Goal: Communication & Community: Answer question/provide support

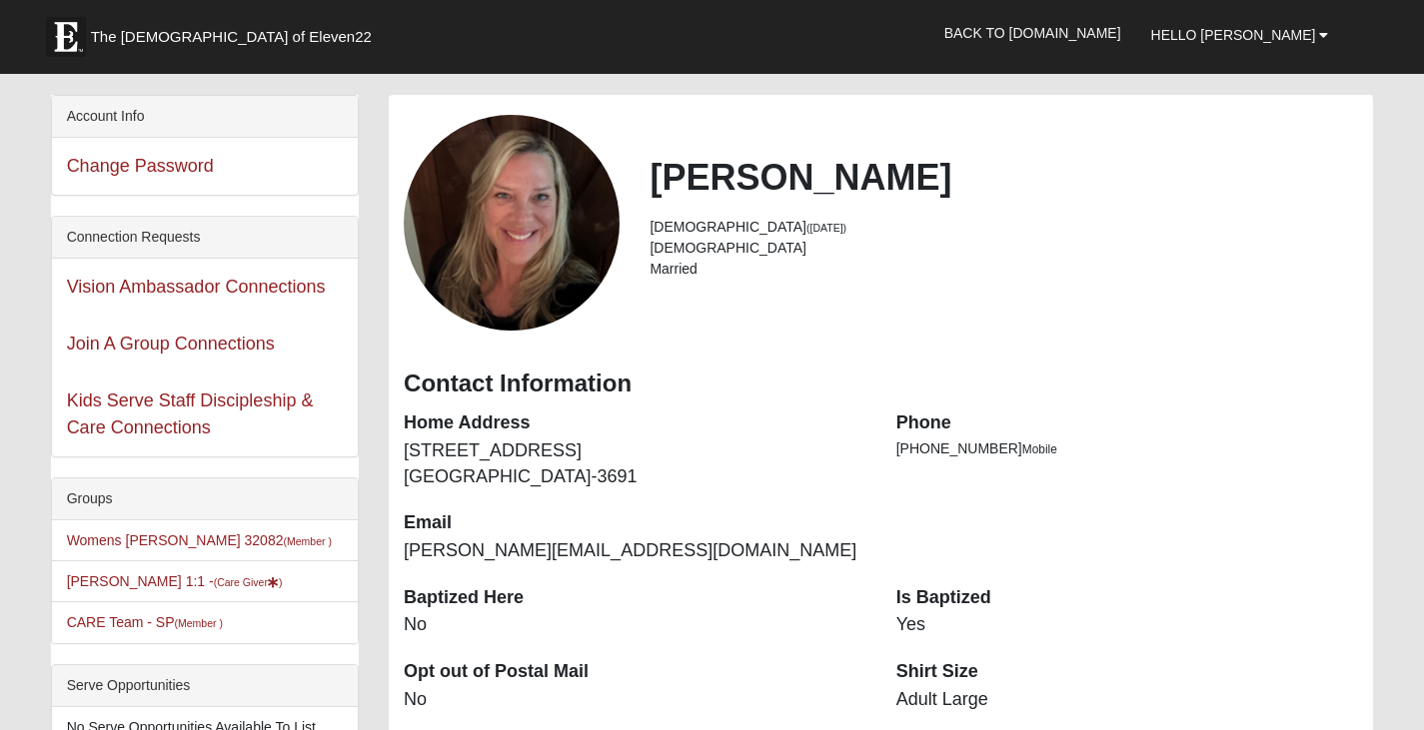
scroll to position [100, 0]
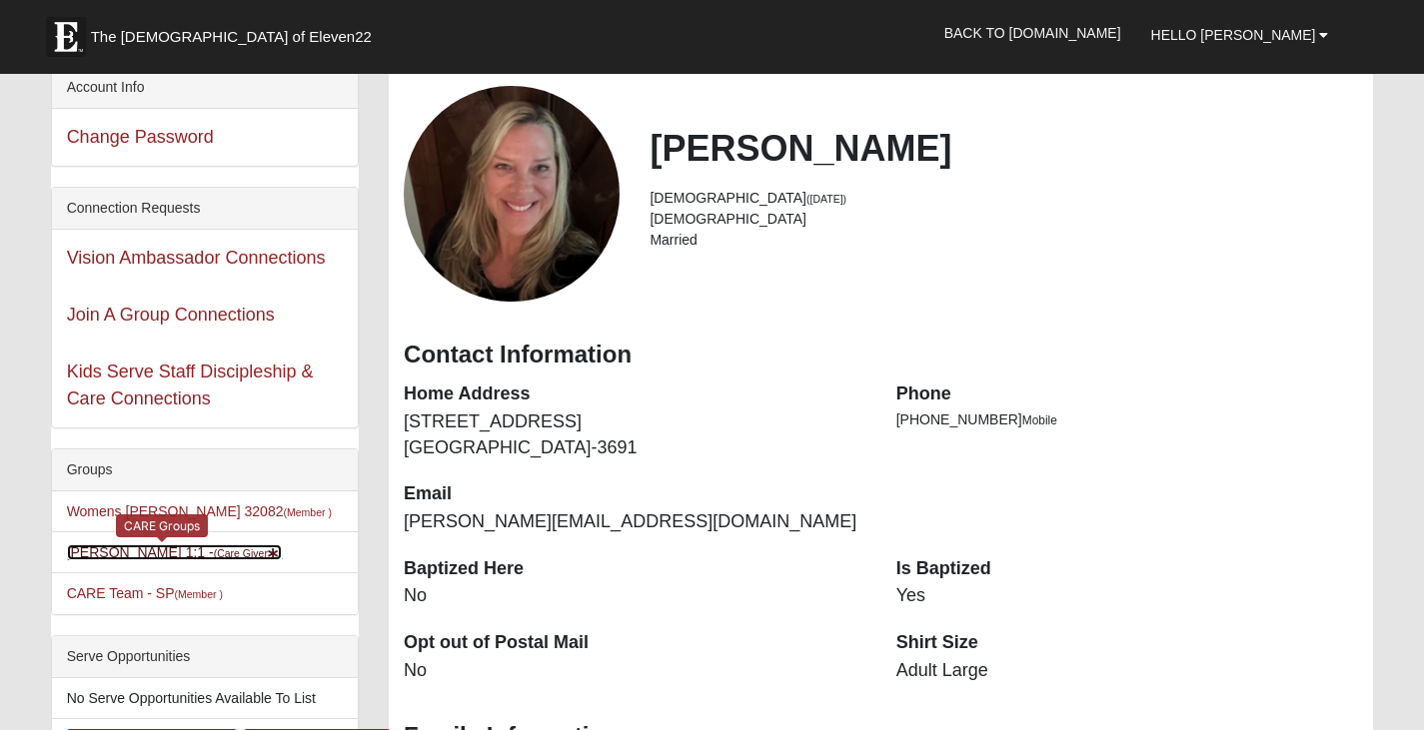
click at [144, 548] on link "Beth Helfrich 1:1 - (Care Giver )" at bounding box center [175, 552] width 216 height 16
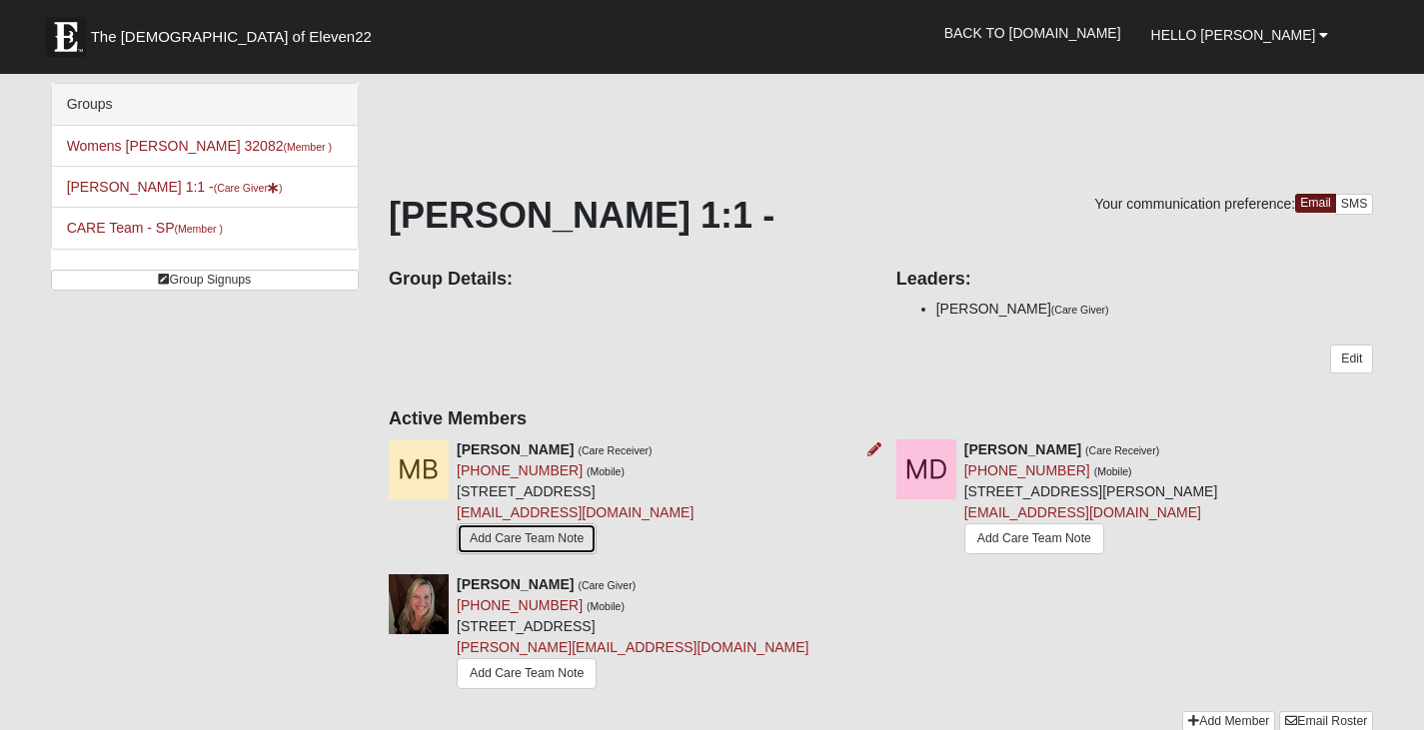
click at [531, 542] on link "Add Care Team Note" at bounding box center [527, 539] width 140 height 31
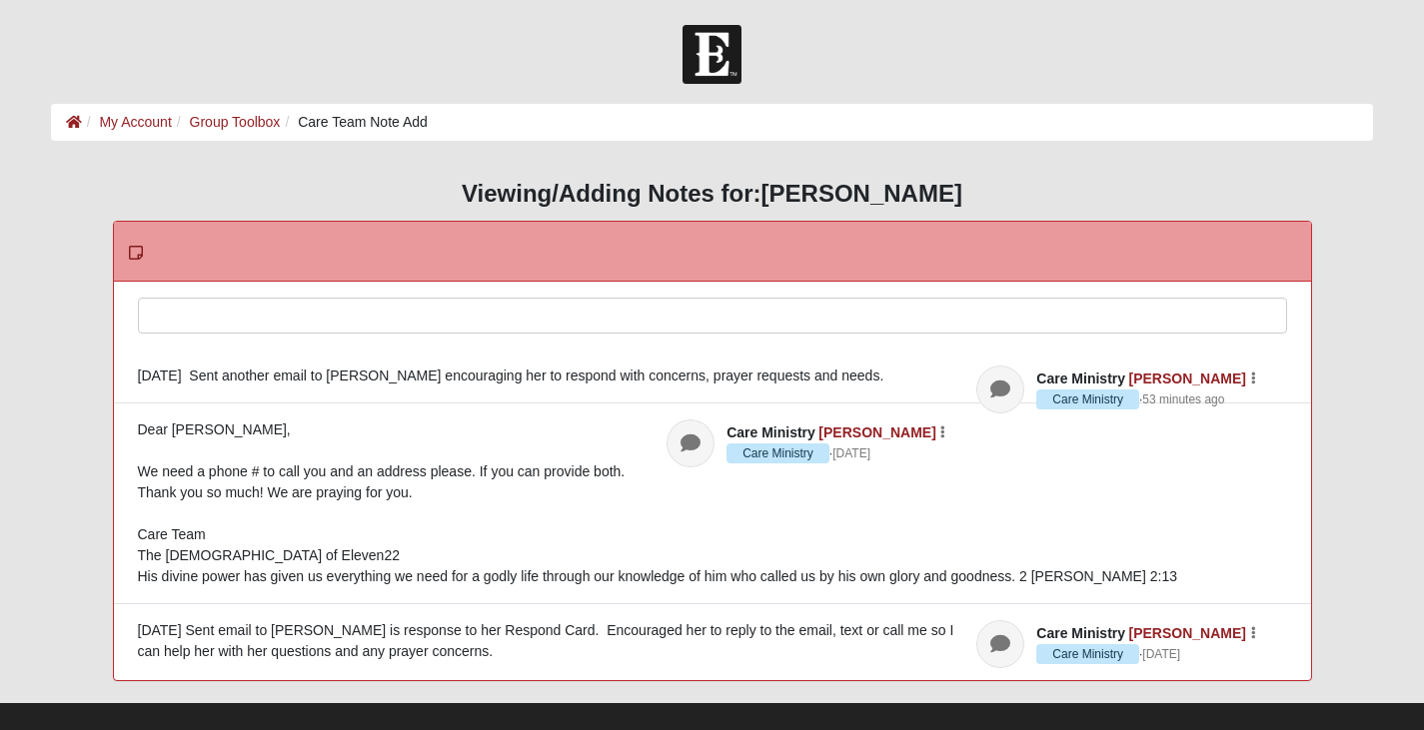
click at [209, 315] on div at bounding box center [712, 343] width 1147 height 88
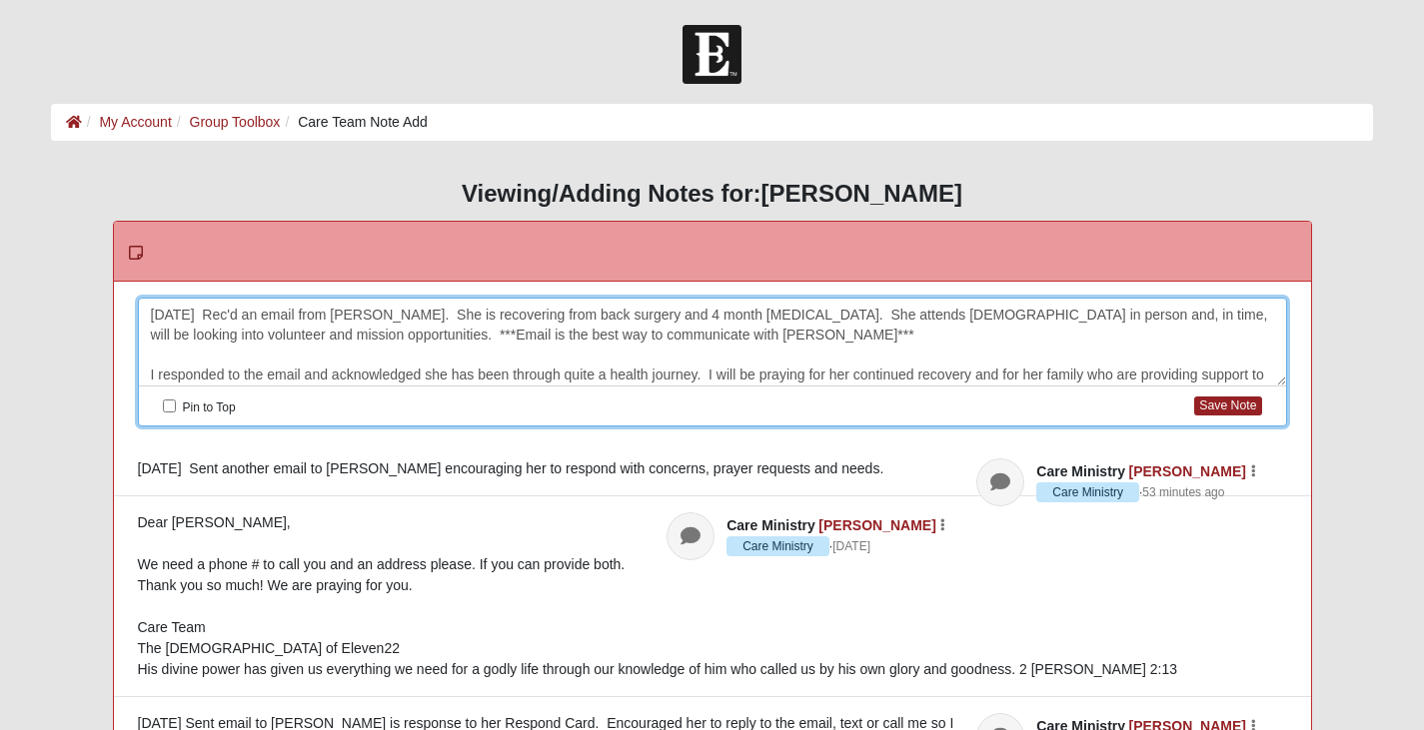
scroll to position [25, 0]
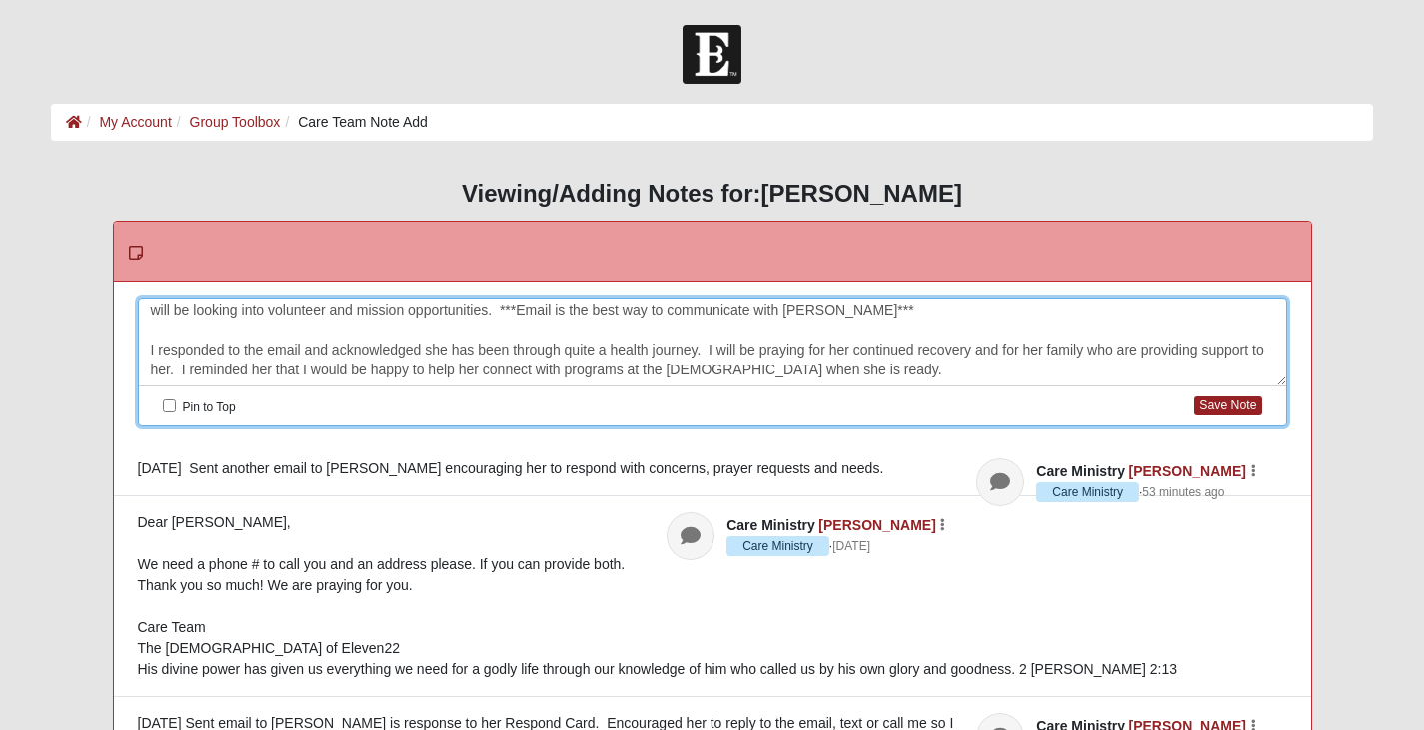
click at [1084, 352] on div "8/14/25 Rec'd an email from Monique. She is recovering from back surgery and 4 …" at bounding box center [712, 343] width 1147 height 88
click at [846, 368] on div "8/14/25 Rec'd an email from Monique. She is recovering from back surgery and 4 …" at bounding box center [712, 343] width 1147 height 88
click at [1229, 407] on button "Save Note" at bounding box center [1227, 406] width 67 height 19
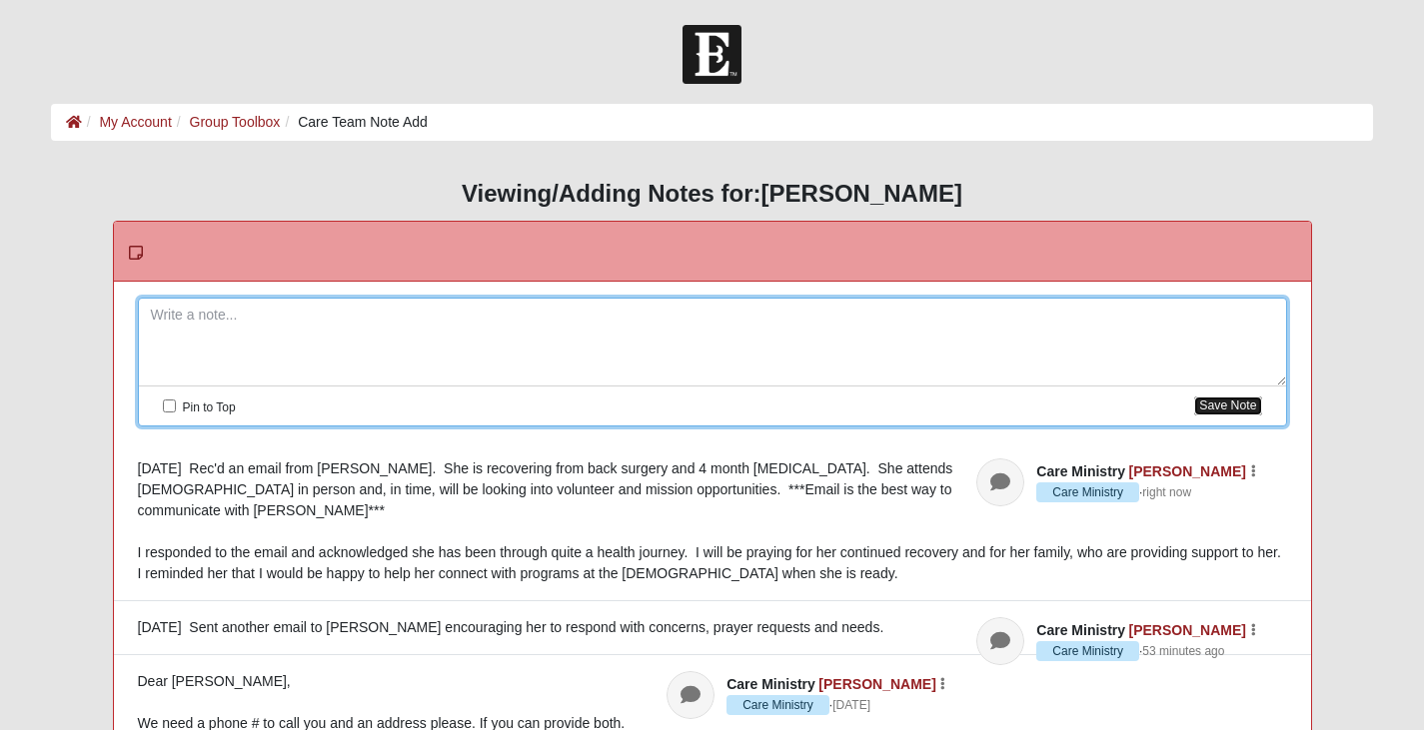
scroll to position [0, 0]
